Goal: Information Seeking & Learning: Understand process/instructions

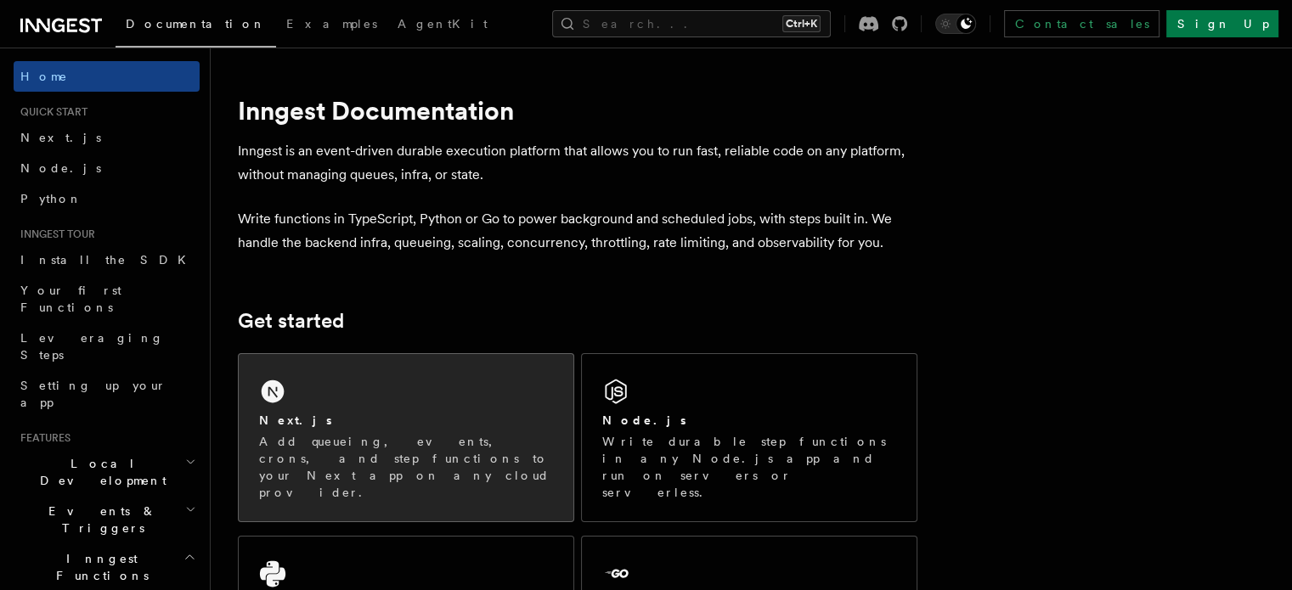
click at [393, 387] on div "Next.js Add queueing, events, crons, and step functions to your Next app on any…" at bounding box center [406, 437] width 335 height 167
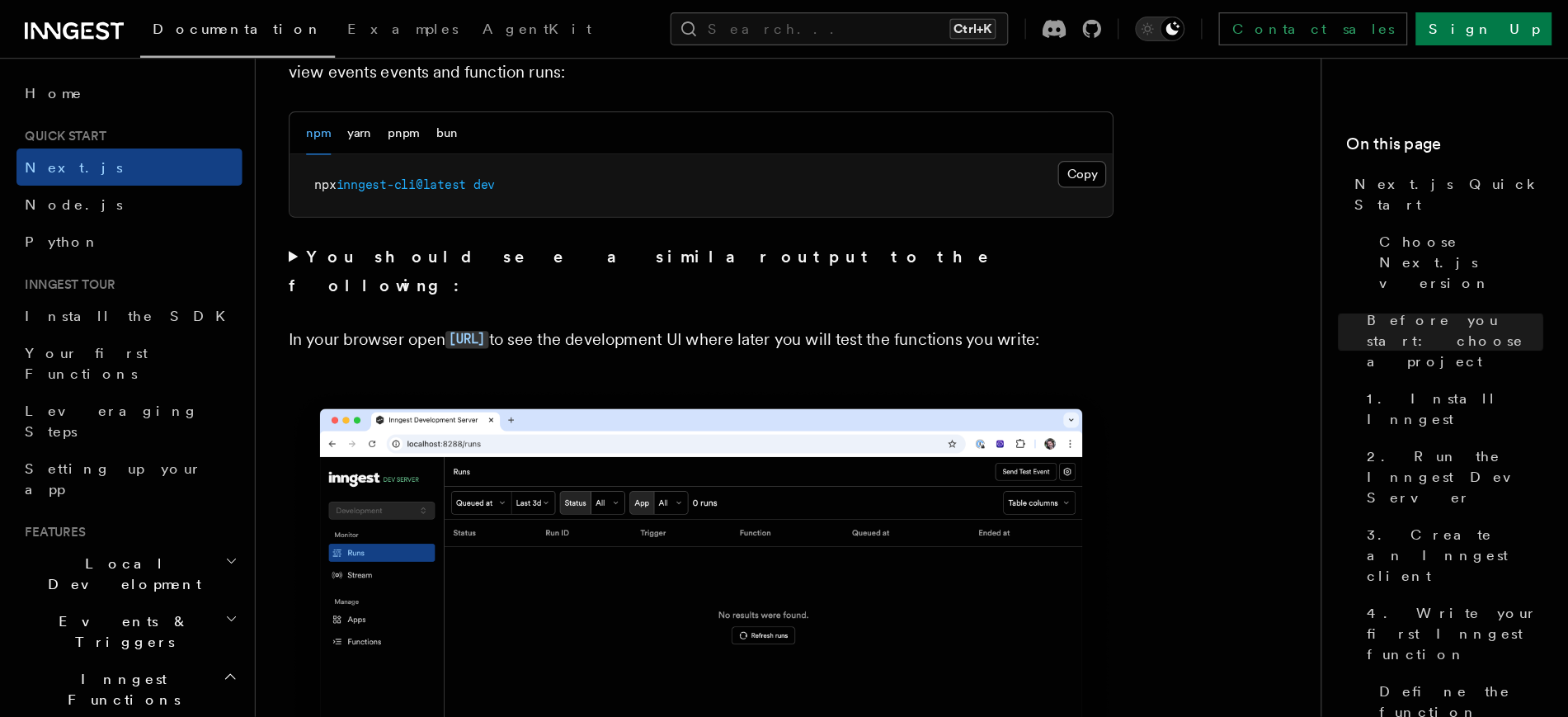
scroll to position [1155, 0]
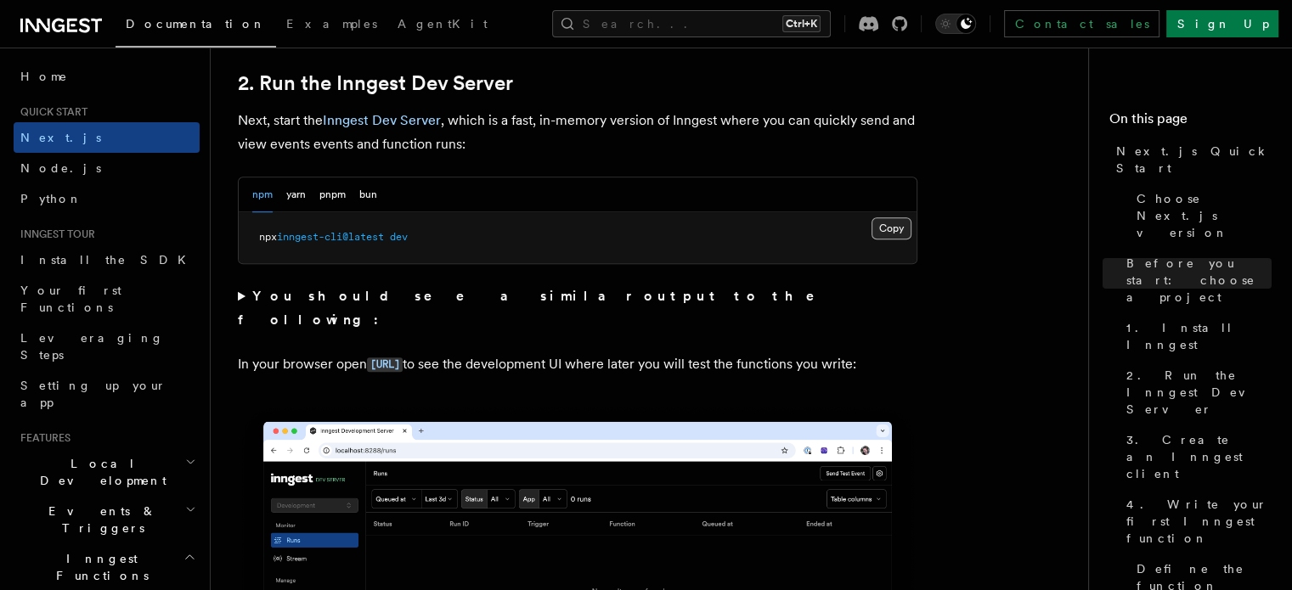
click at [889, 221] on button "Copy Copied" at bounding box center [892, 229] width 40 height 22
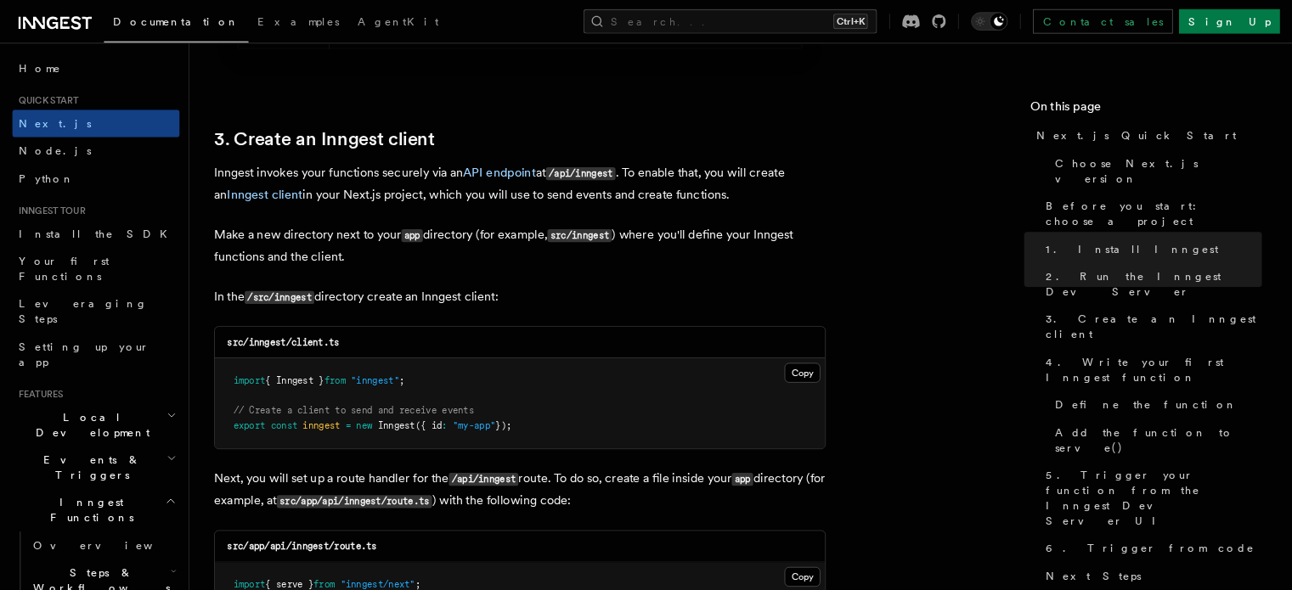
scroll to position [1932, 0]
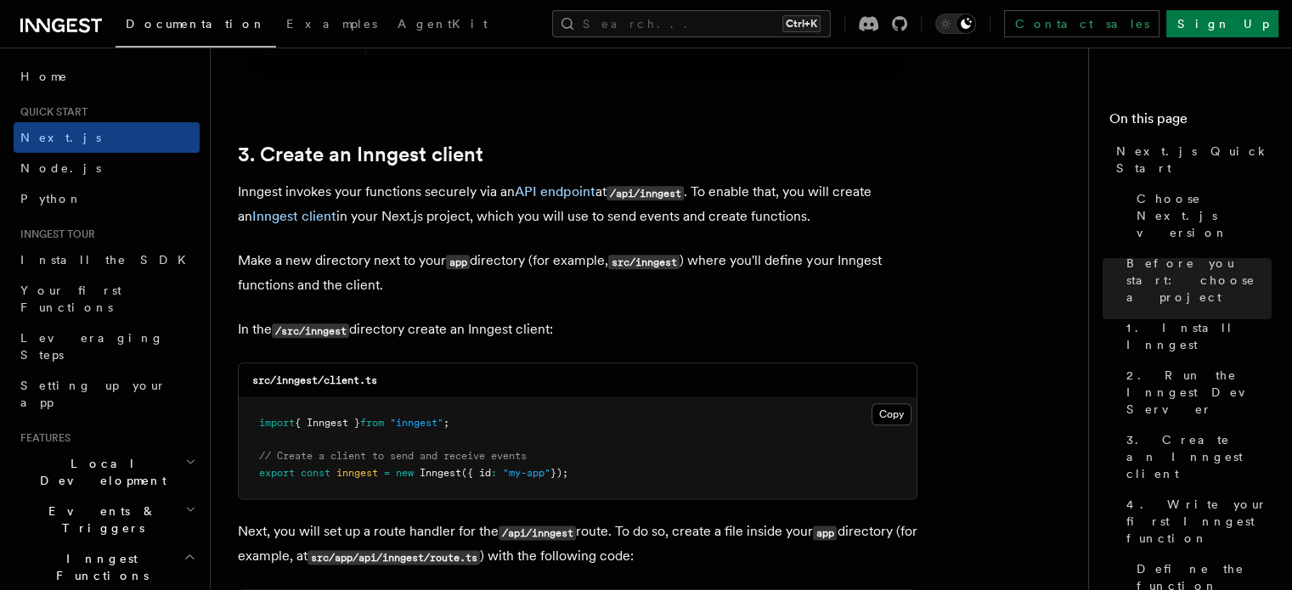
click at [880, 415] on button "Copy Copied" at bounding box center [892, 415] width 40 height 22
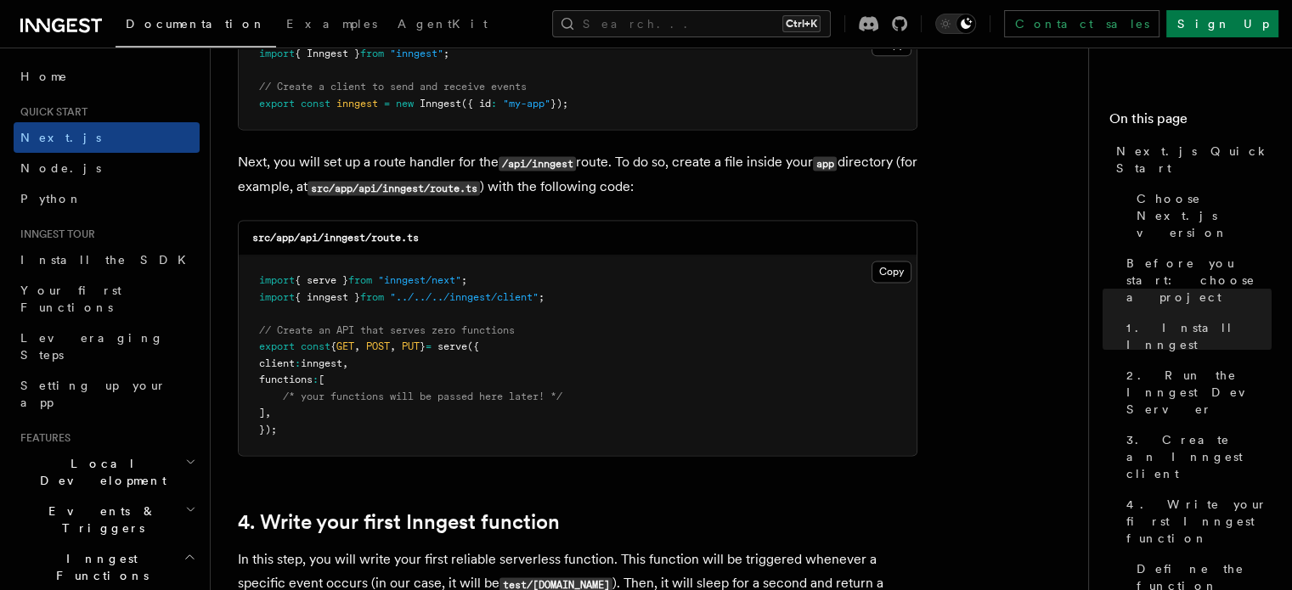
scroll to position [2272, 0]
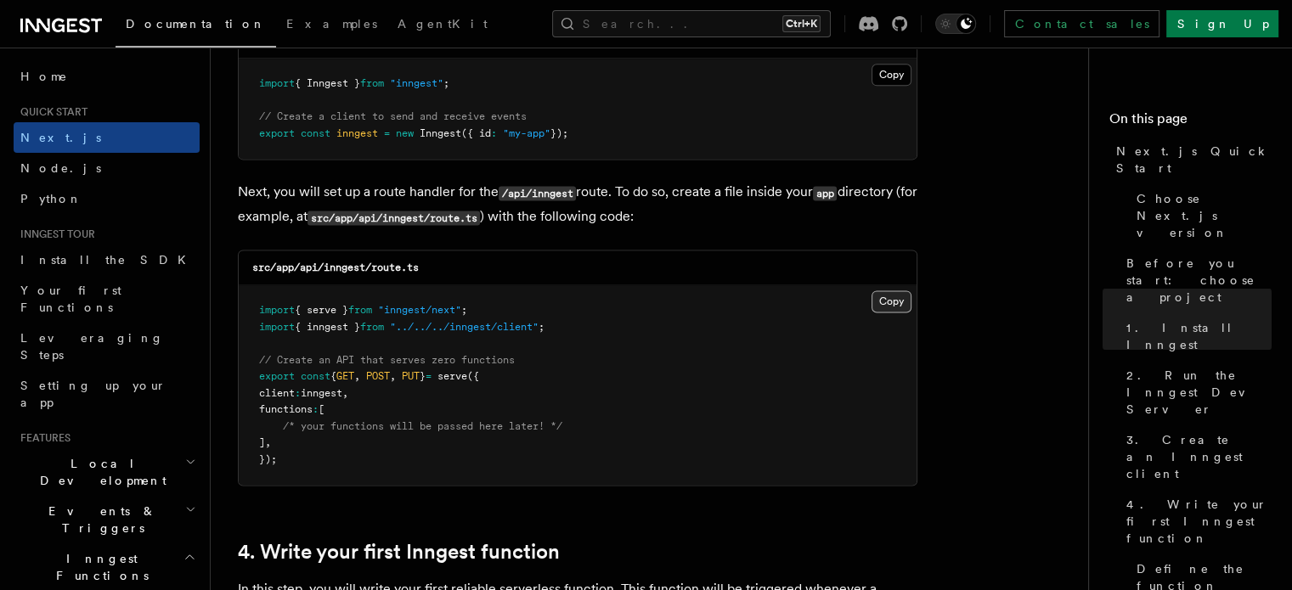
click at [889, 302] on button "Copy Copied" at bounding box center [892, 302] width 40 height 22
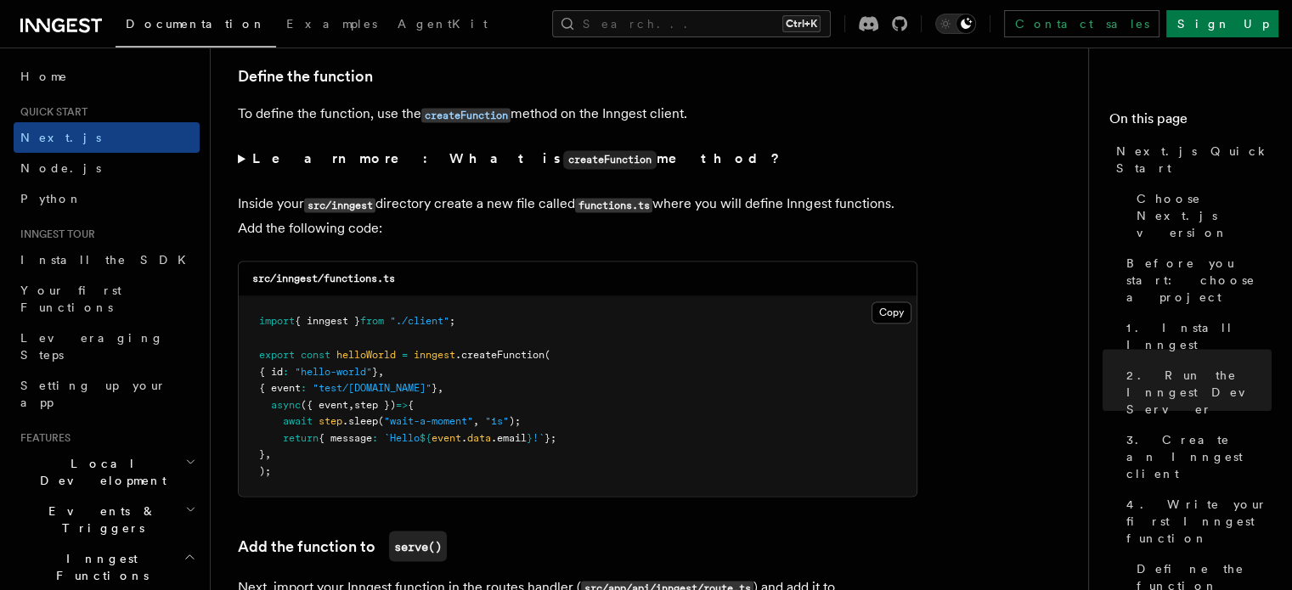
scroll to position [2867, 0]
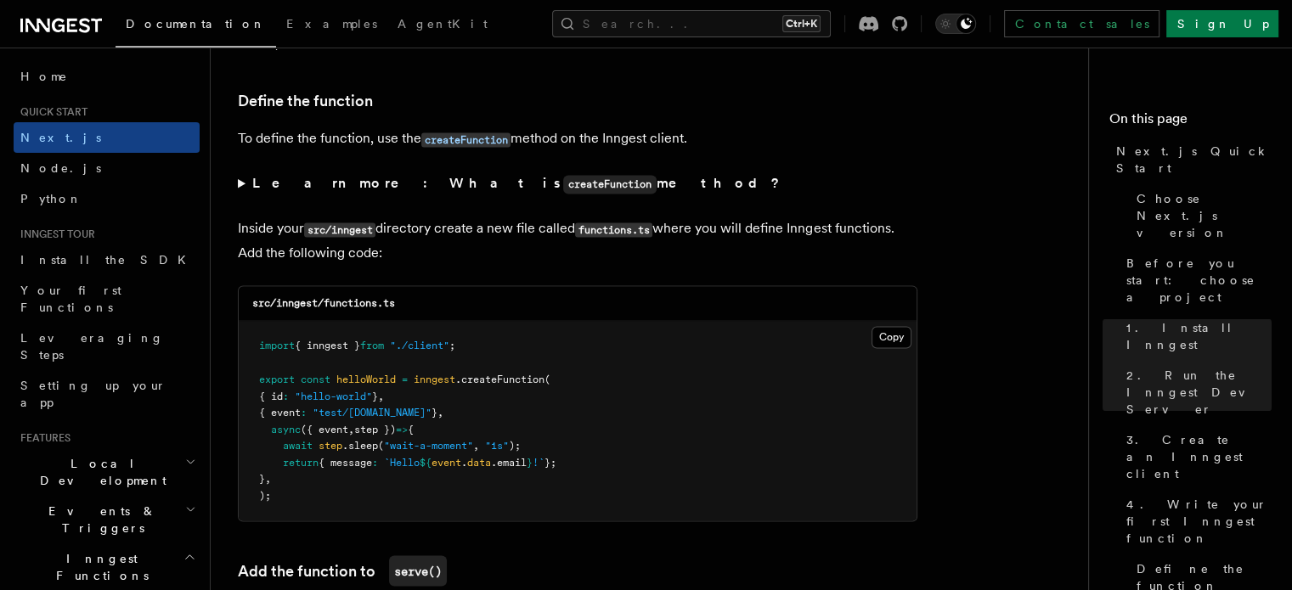
click at [248, 190] on summary "Learn more: What is createFunction method?" at bounding box center [578, 184] width 680 height 25
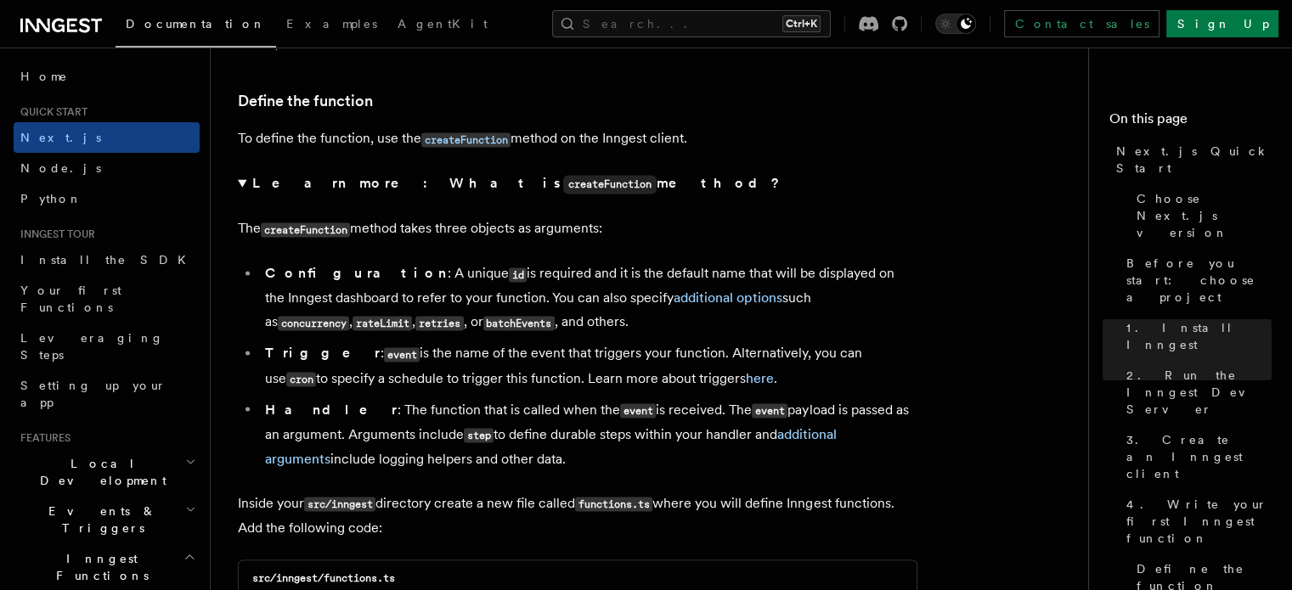
click at [407, 241] on p "The createFunction method takes three objects as arguments:" at bounding box center [578, 229] width 680 height 25
click at [336, 186] on strong "Learn more: What is createFunction method?" at bounding box center [517, 183] width 531 height 16
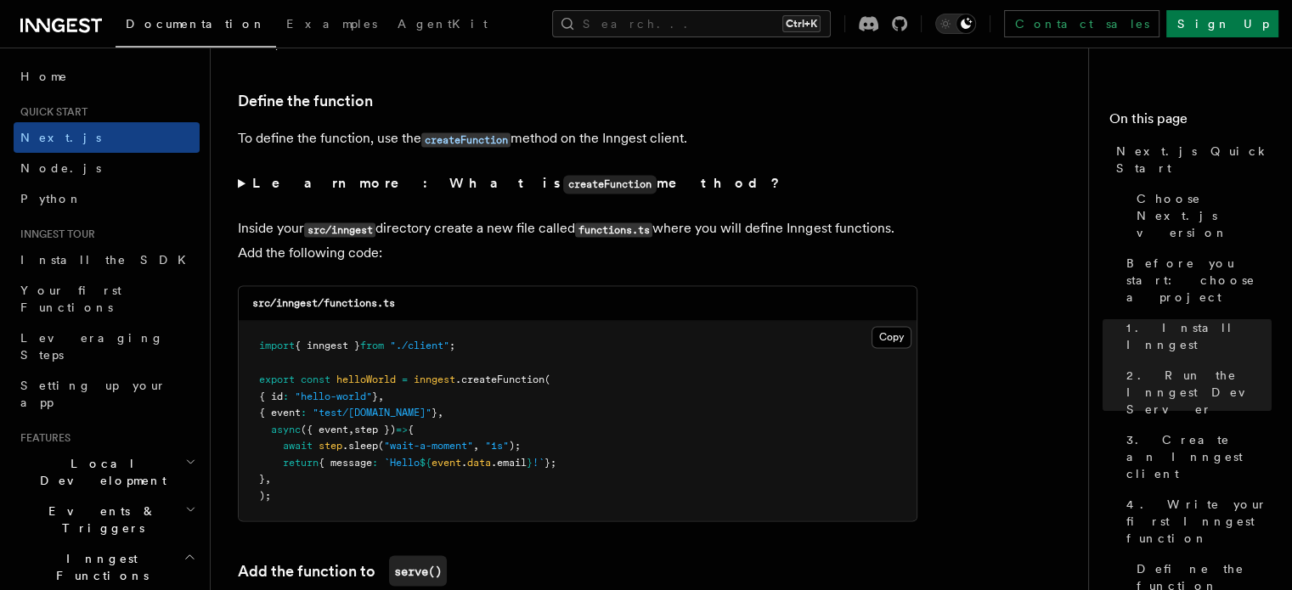
click at [335, 187] on strong "Learn more: What is createFunction method?" at bounding box center [517, 183] width 531 height 16
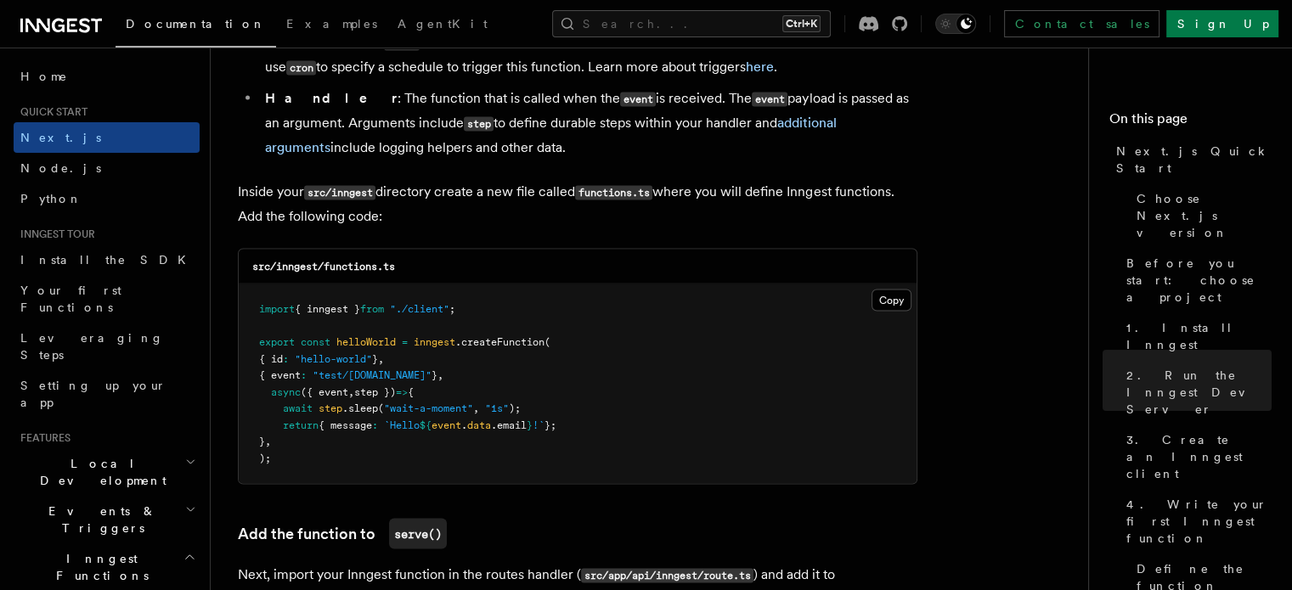
scroll to position [3207, 0]
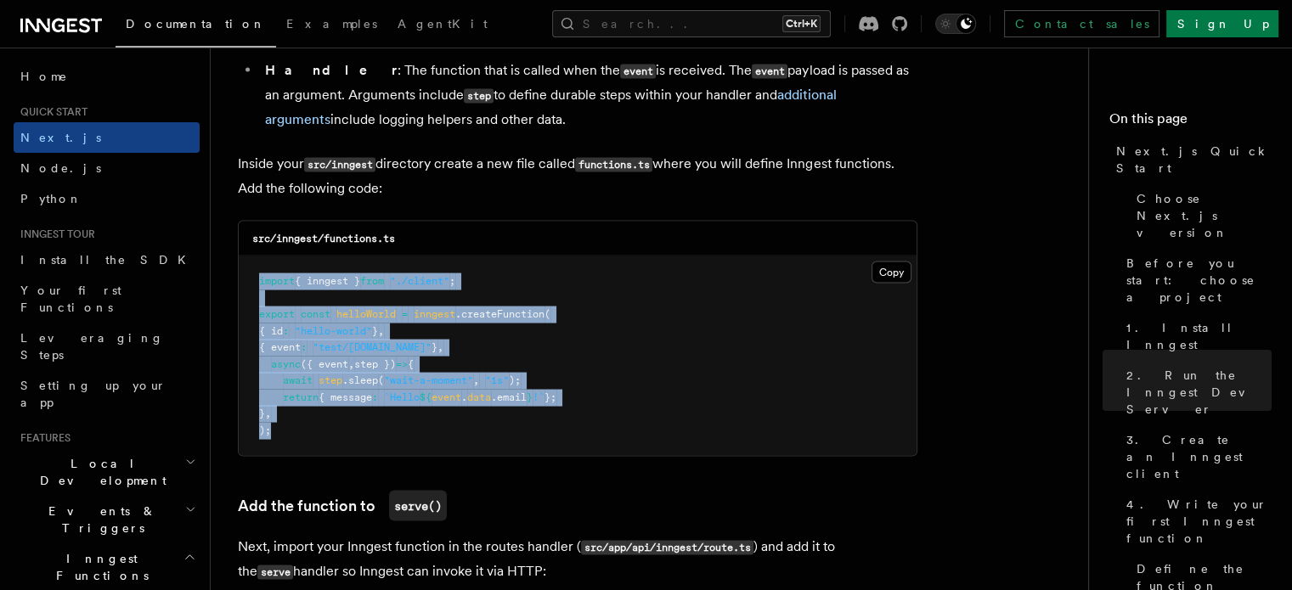
drag, startPoint x: 371, startPoint y: 435, endPoint x: 257, endPoint y: 291, distance: 183.8
click at [257, 291] on pre "import { inngest } from "./client" ; export const helloWorld = inngest .createF…" at bounding box center [578, 356] width 678 height 200
copy code "import { inngest } from "./client" ; export const helloWorld = inngest .createF…"
click at [877, 273] on button "Copy Copied" at bounding box center [892, 272] width 40 height 22
